Goal: Information Seeking & Learning: Learn about a topic

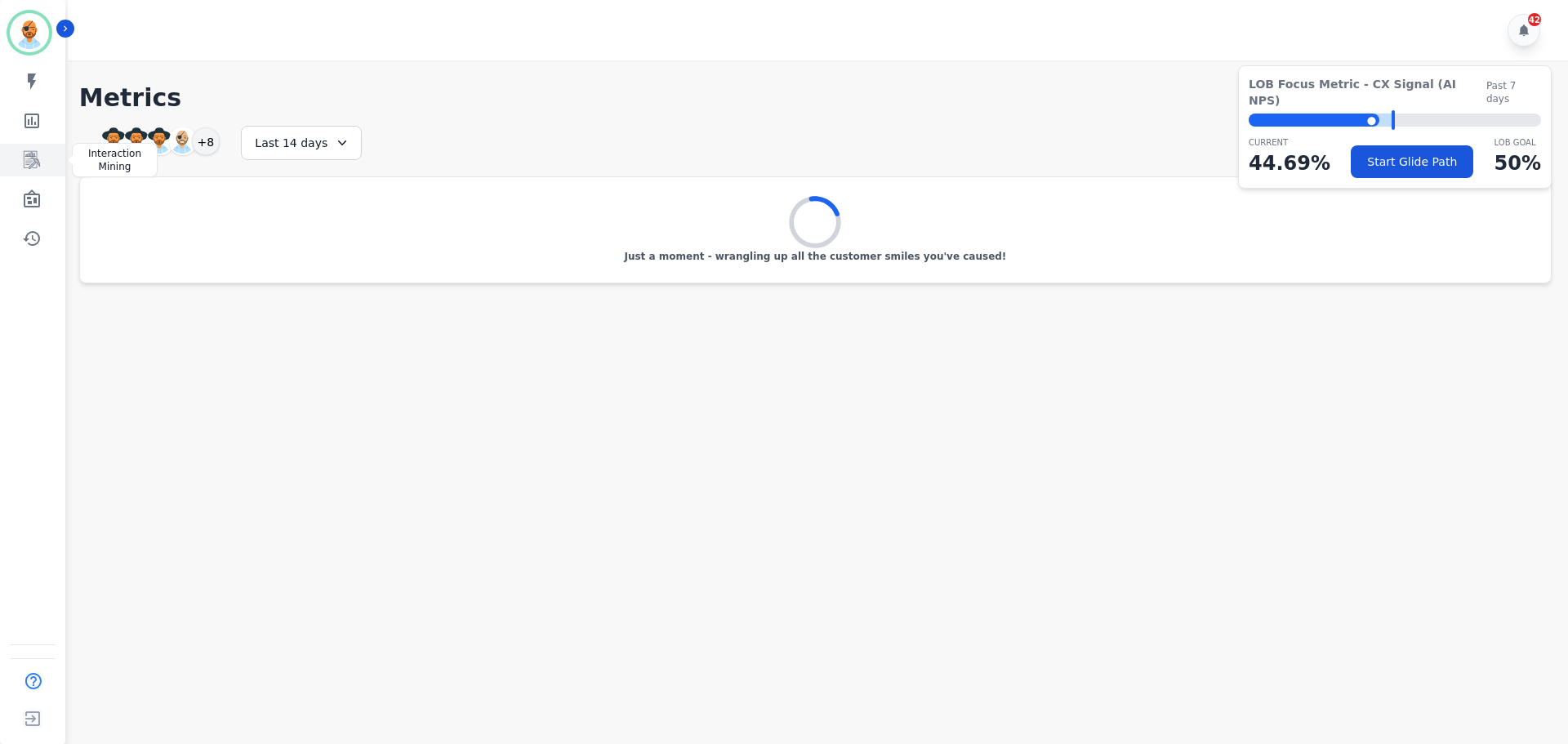
click at [32, 151] on icon "Sidebar" at bounding box center [32, 160] width 16 height 18
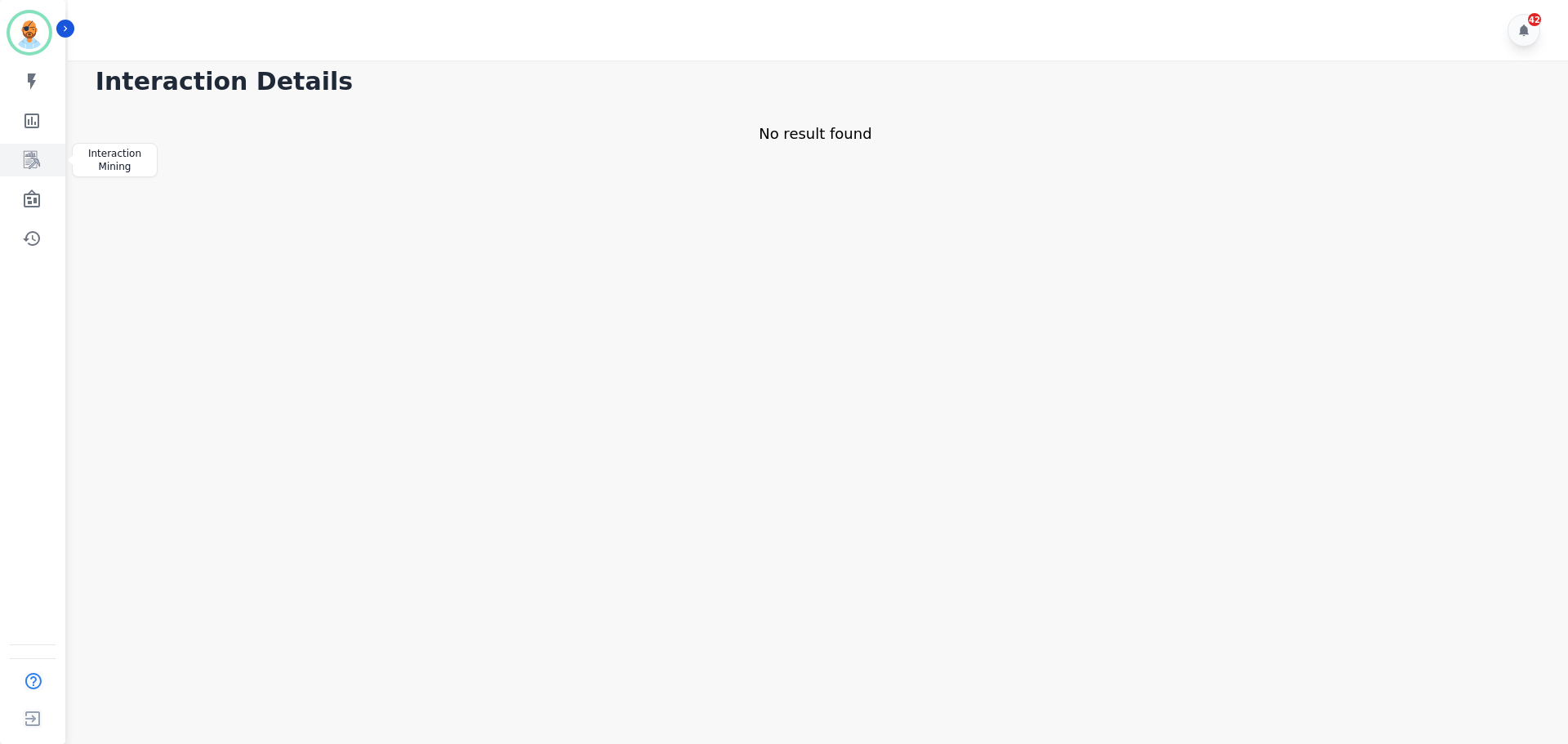
click at [48, 160] on link "Sidebar" at bounding box center [34, 160] width 63 height 33
click at [26, 152] on icon "Sidebar" at bounding box center [32, 160] width 20 height 20
click at [35, 174] on link "Sidebar" at bounding box center [34, 160] width 63 height 33
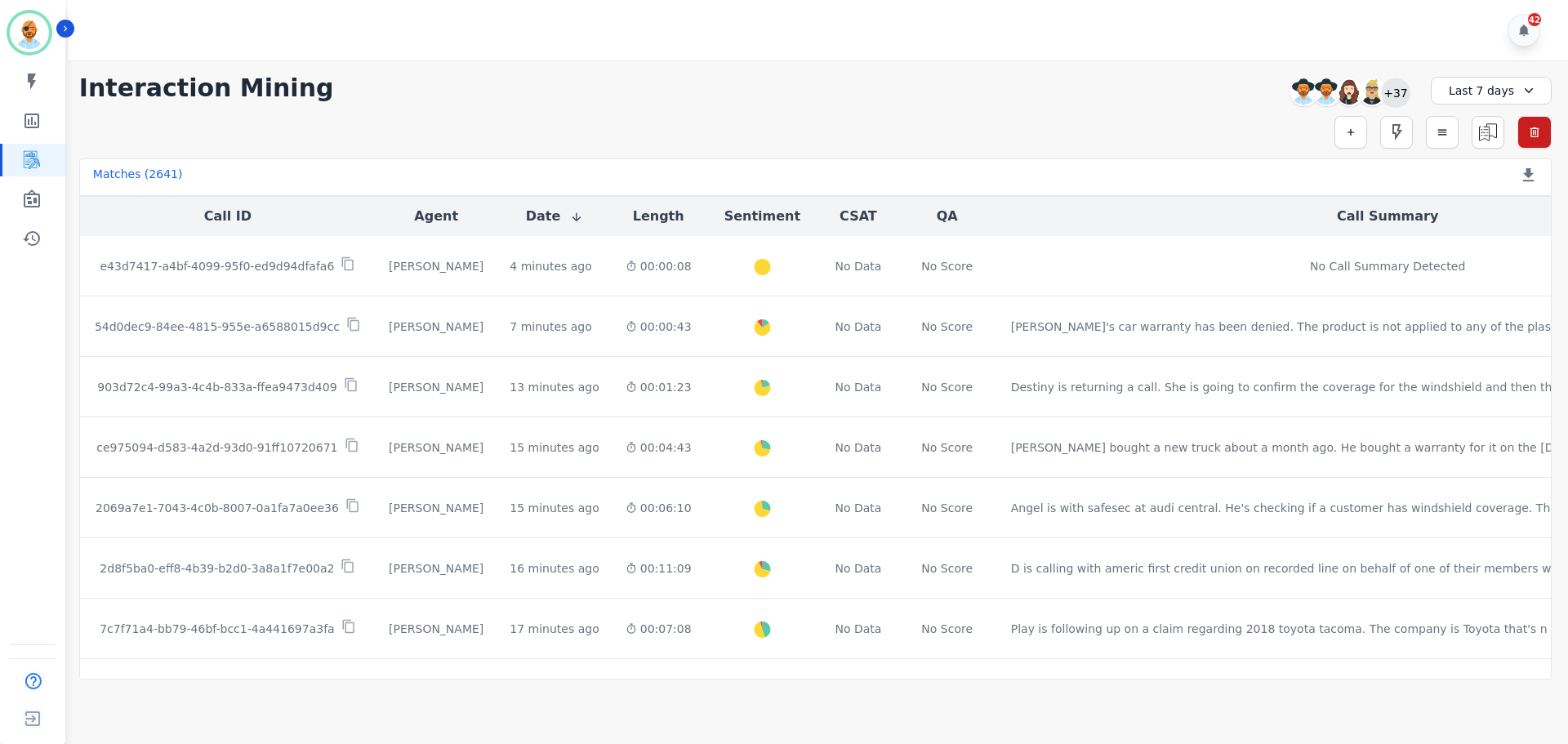
click at [1386, 99] on div "+37" at bounding box center [1396, 92] width 28 height 28
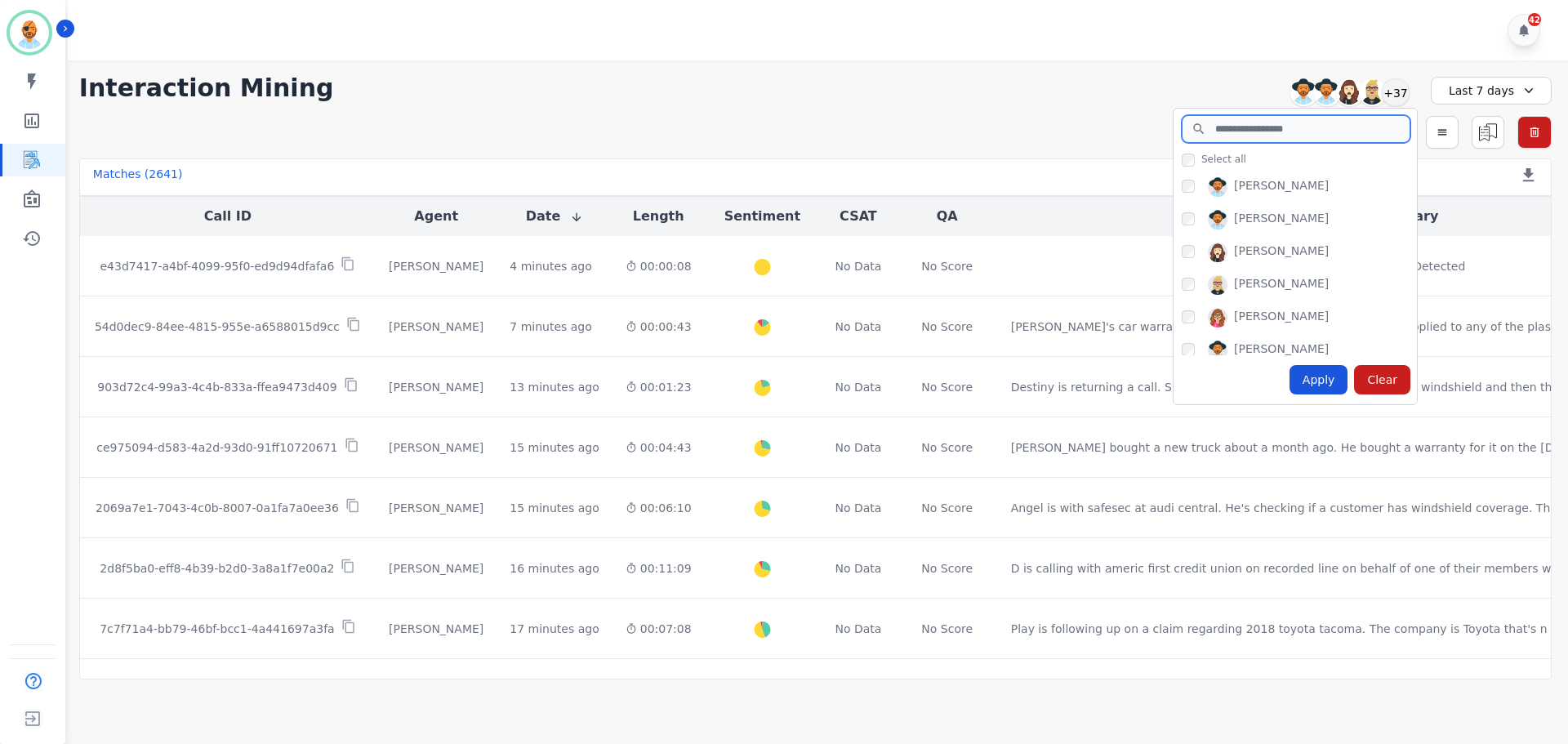
click at [1325, 138] on input "search" at bounding box center [1296, 129] width 229 height 28
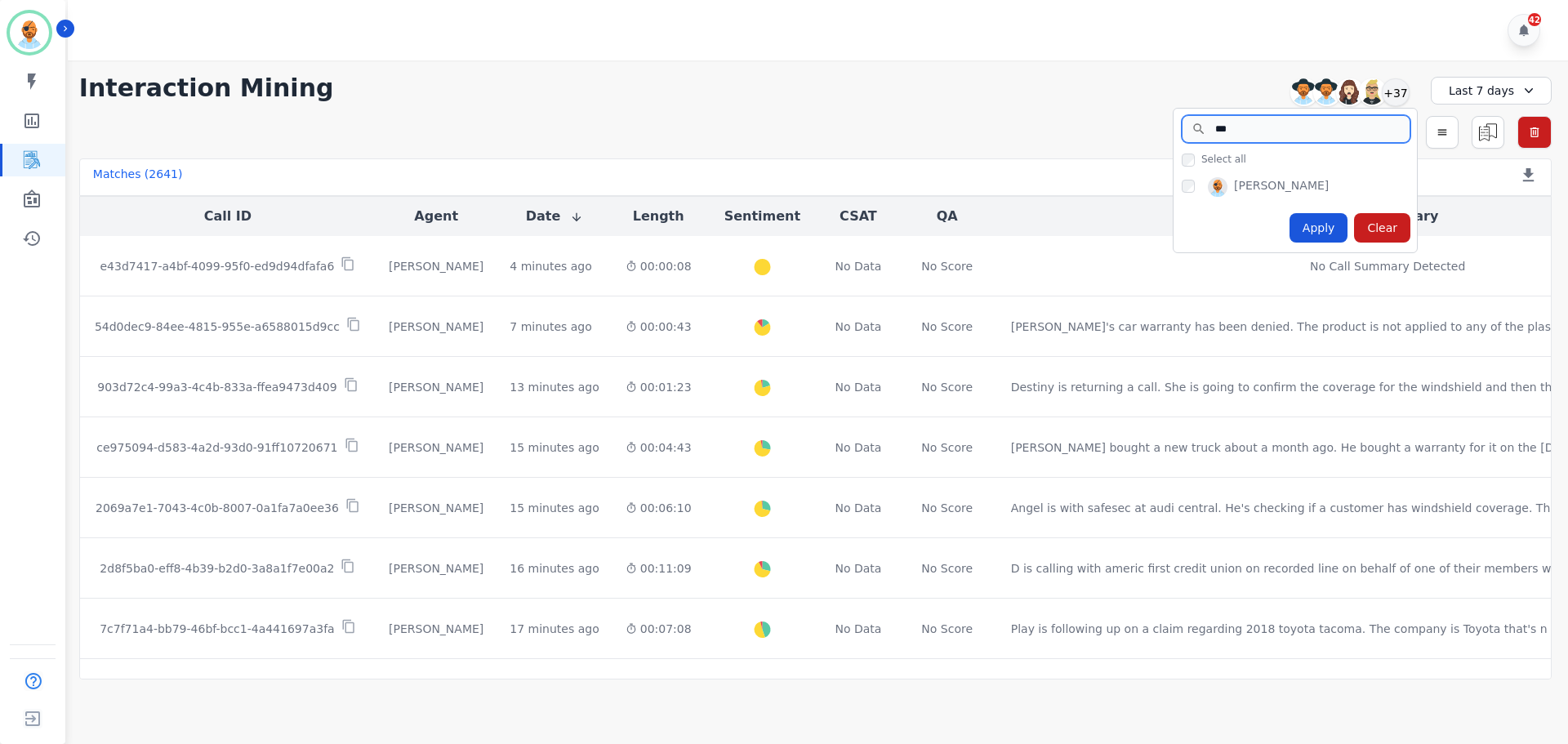
type input "***"
click at [1341, 231] on div "Apply" at bounding box center [1319, 228] width 59 height 29
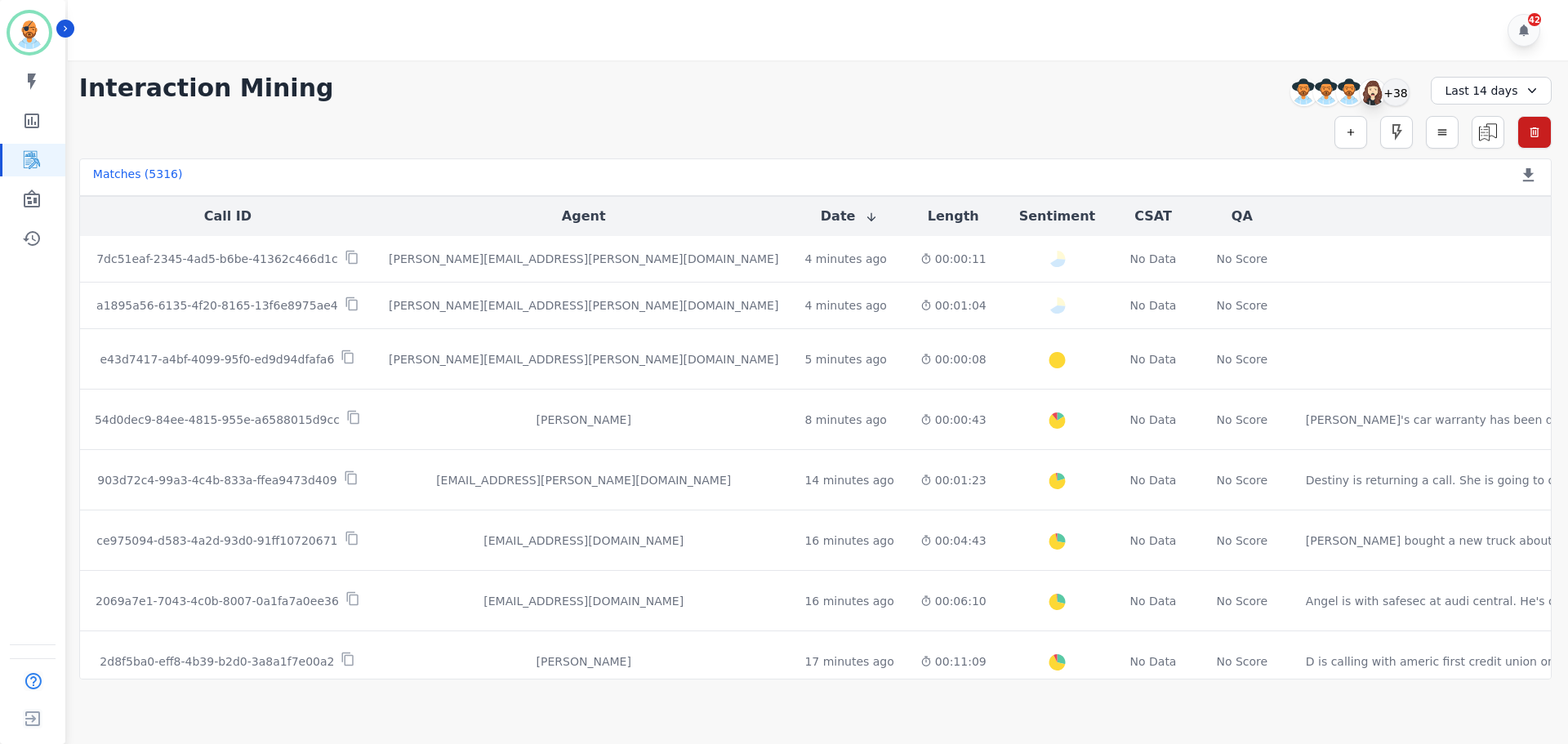
click at [1364, 95] on img at bounding box center [1373, 92] width 26 height 26
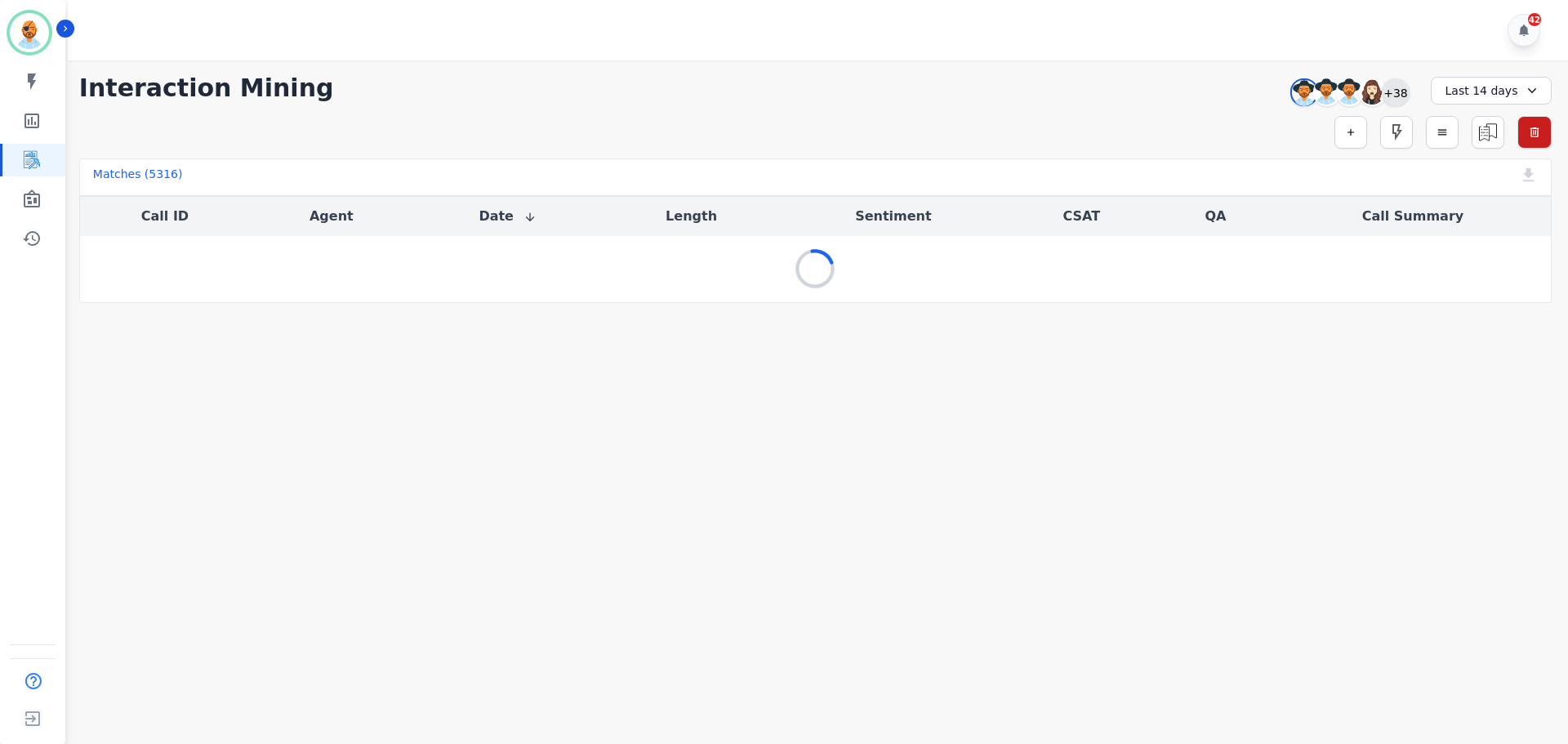
click at [1395, 93] on div "+38" at bounding box center [1396, 92] width 28 height 28
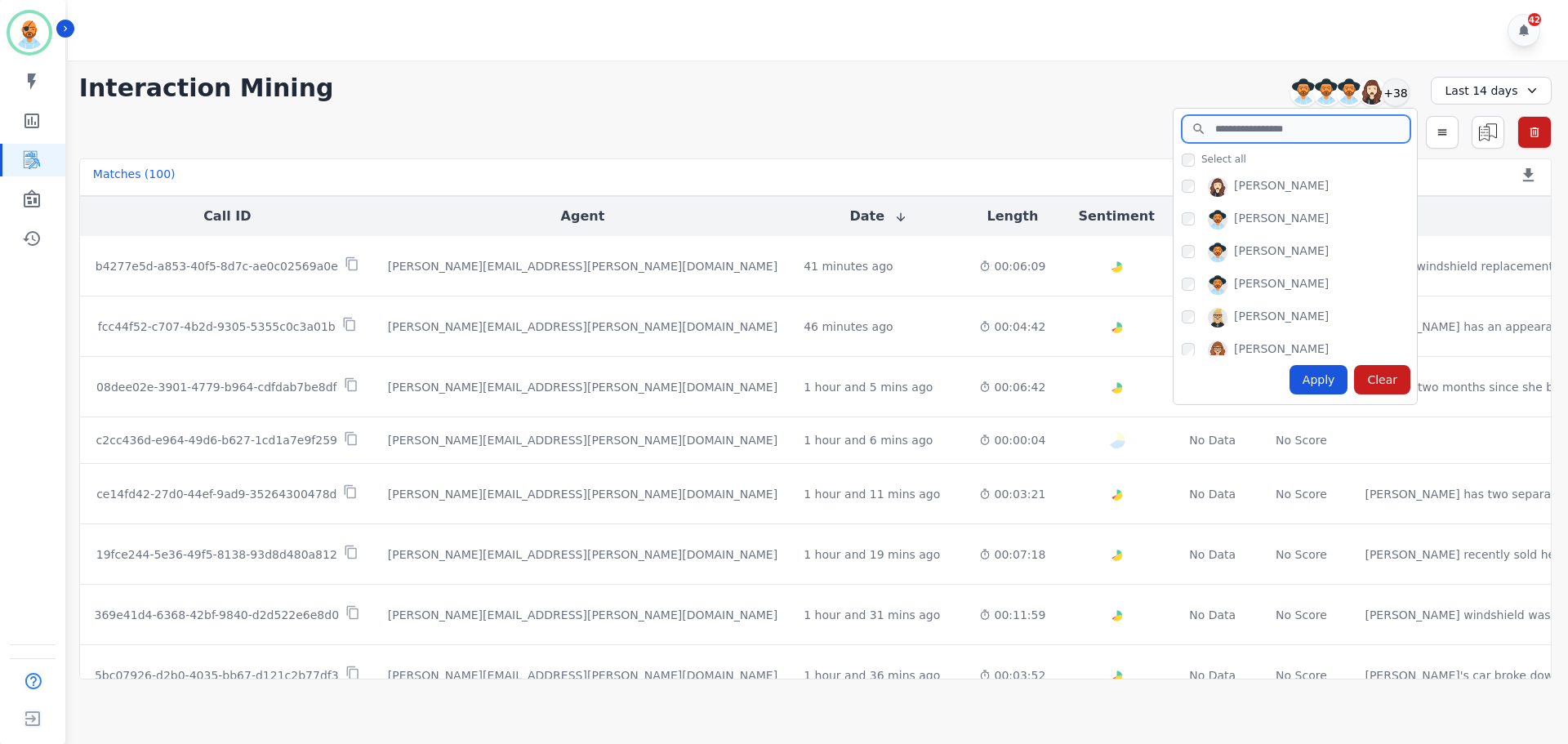
click at [1250, 134] on input "search" at bounding box center [1296, 129] width 229 height 28
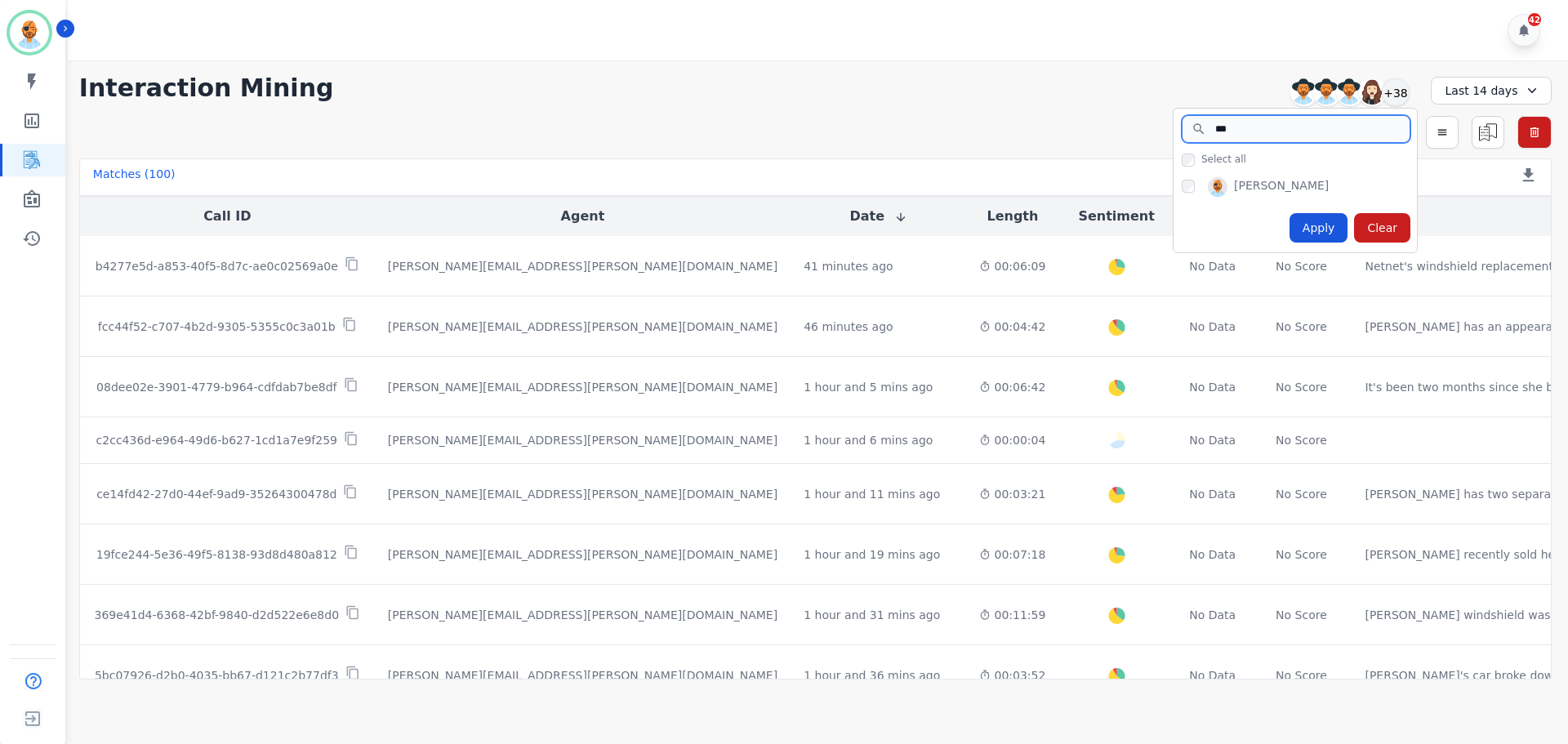
type input "***"
click at [1312, 221] on div "Apply" at bounding box center [1319, 228] width 59 height 29
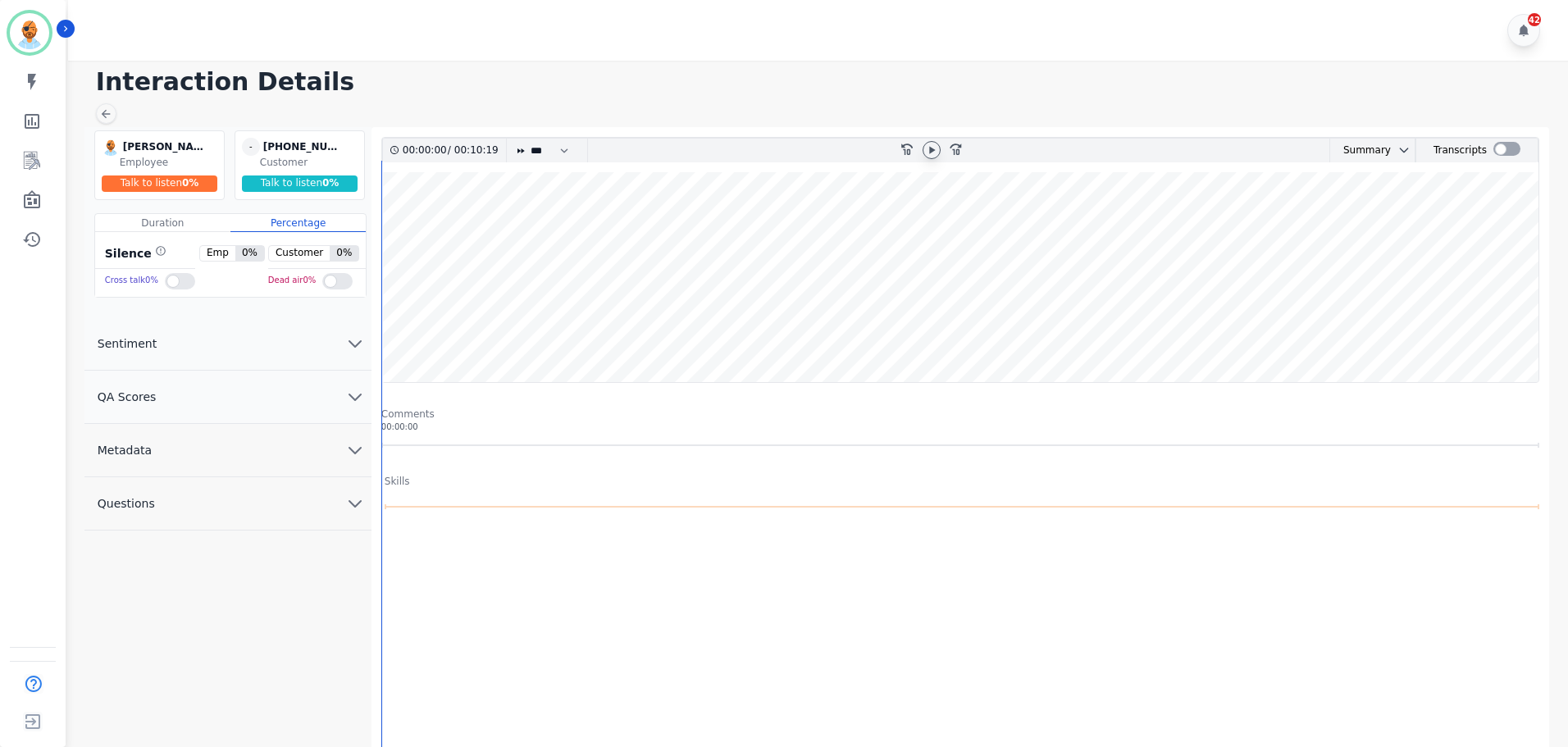
click at [935, 155] on icon at bounding box center [931, 149] width 13 height 13
click at [1312, 245] on wave at bounding box center [960, 276] width 1156 height 210
click at [1222, 326] on wave at bounding box center [960, 276] width 1156 height 210
click at [1216, 326] on wave at bounding box center [960, 276] width 1156 height 210
click at [1238, 313] on wave at bounding box center [960, 276] width 1156 height 210
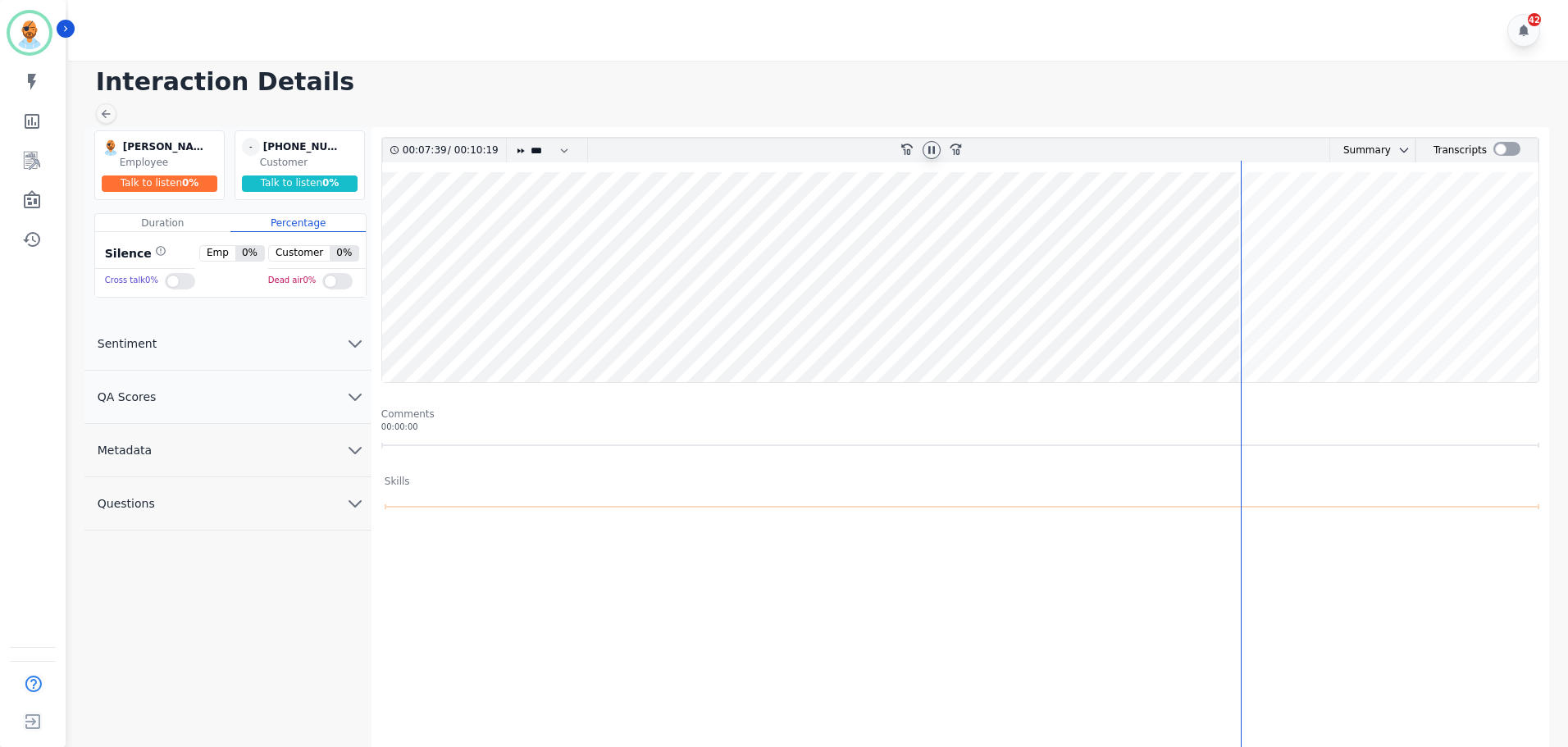
click at [1147, 307] on wave at bounding box center [960, 276] width 1156 height 210
click at [1120, 301] on wave at bounding box center [960, 276] width 1156 height 210
click at [1114, 303] on wave at bounding box center [960, 276] width 1156 height 210
click at [1107, 305] on wave at bounding box center [960, 276] width 1156 height 210
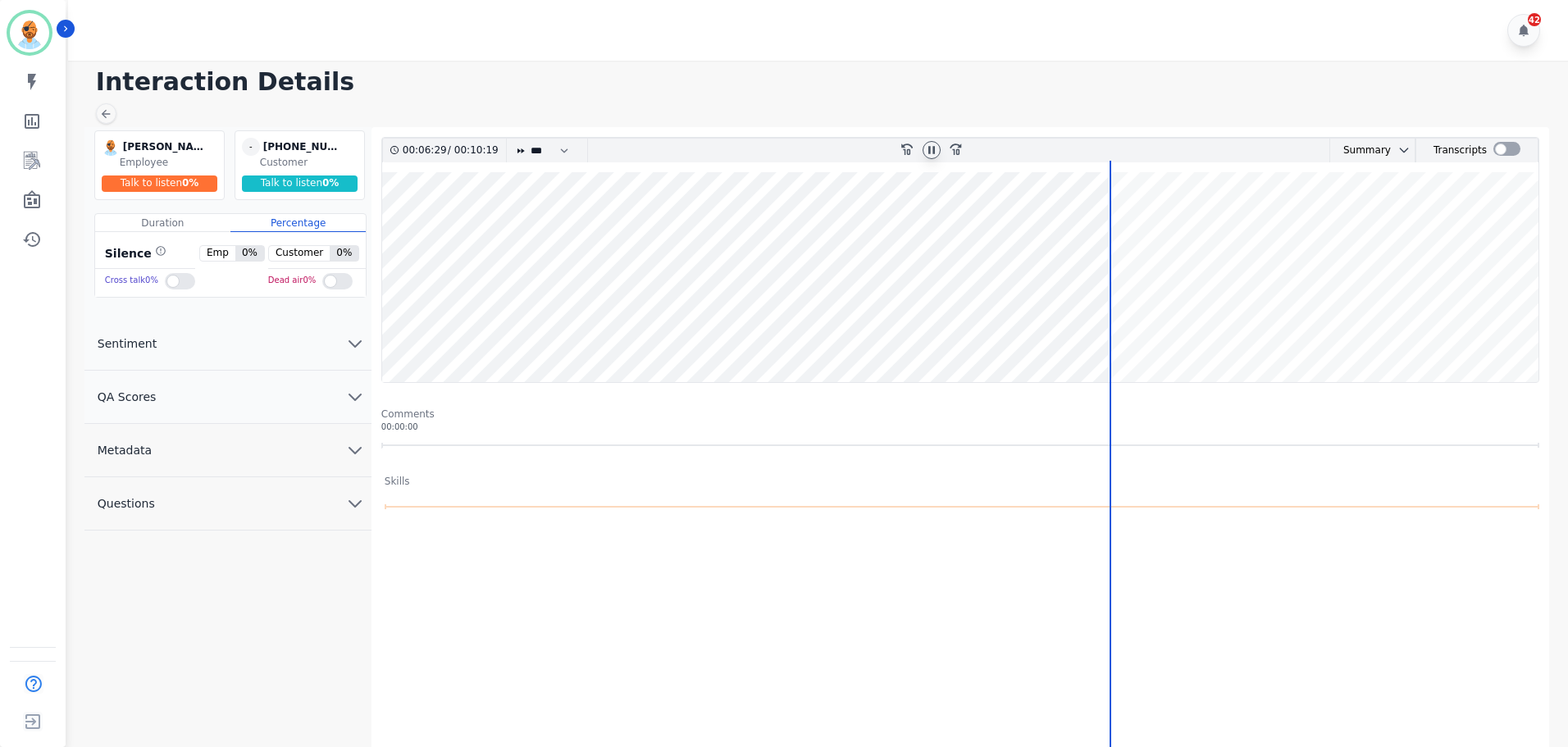
click at [1118, 296] on wave at bounding box center [960, 276] width 1156 height 210
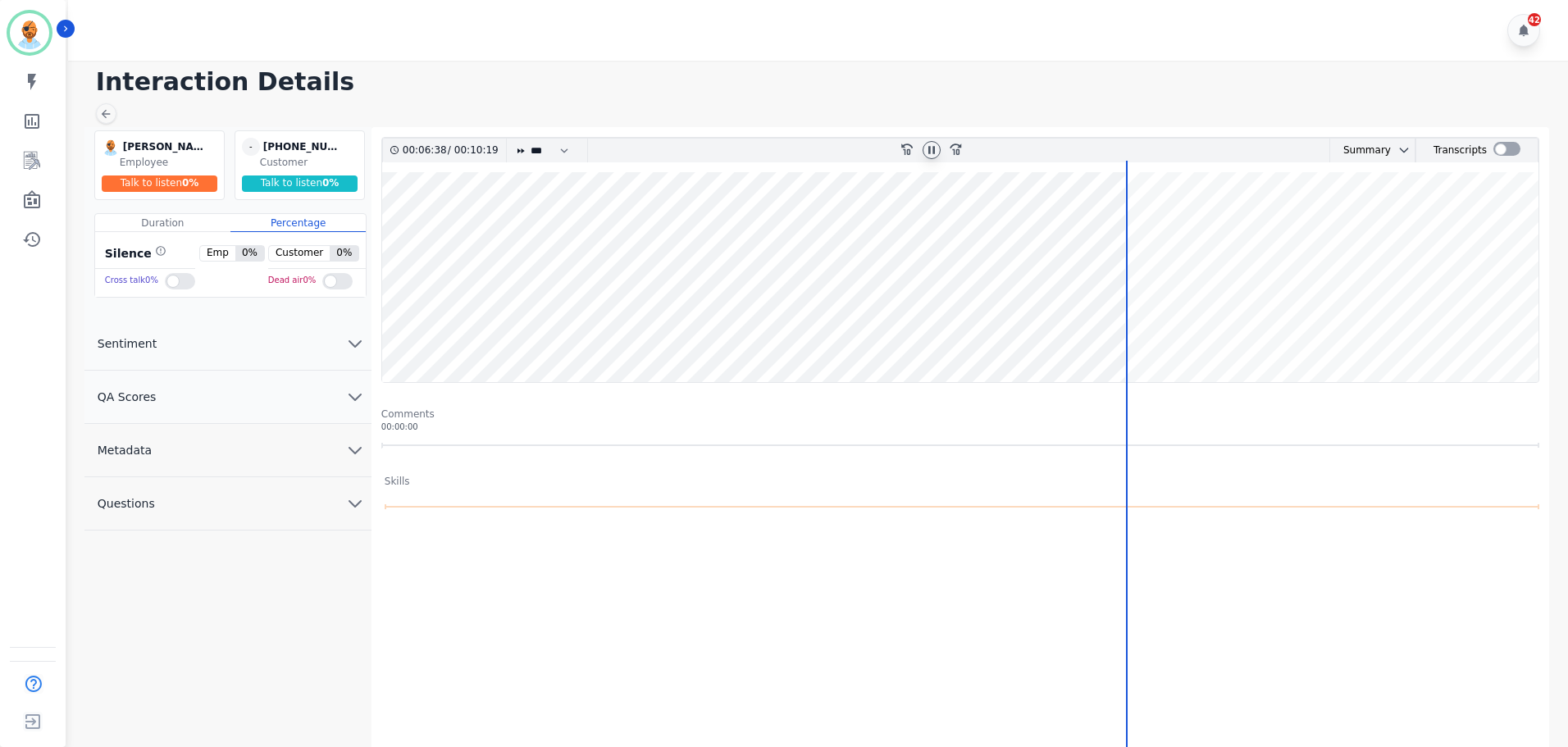
click at [1130, 229] on wave at bounding box center [960, 276] width 1156 height 210
click at [936, 154] on icon at bounding box center [931, 149] width 13 height 13
